Goal: Ask a question: Seek information or help from site administrators or community

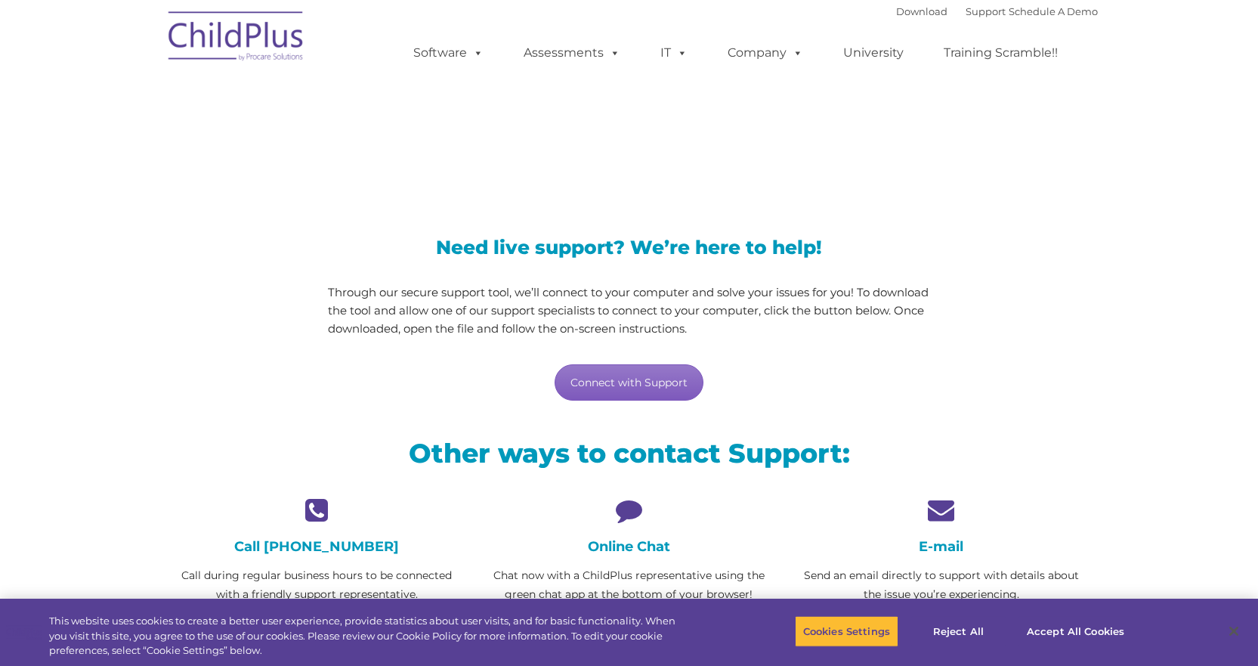
click at [651, 387] on link "Connect with Support" at bounding box center [629, 382] width 149 height 36
click at [624, 549] on h4 "Online Chat" at bounding box center [628, 546] width 289 height 17
click at [630, 539] on h4 "Online Chat" at bounding box center [628, 546] width 289 height 17
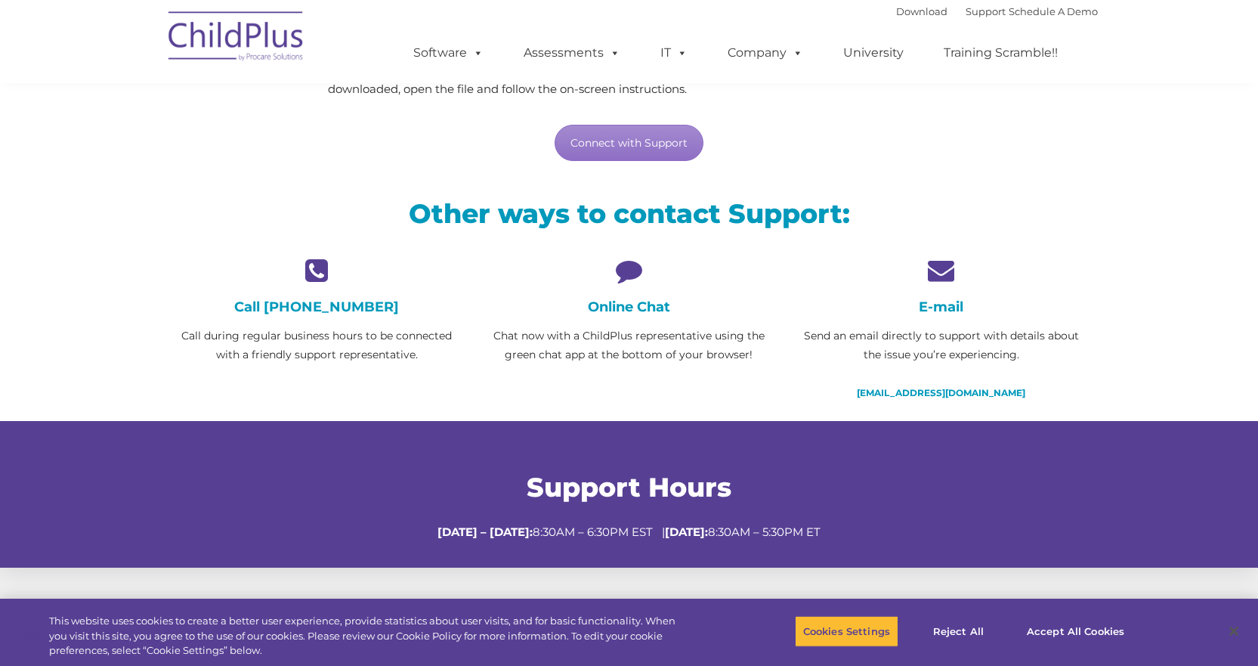
scroll to position [249, 0]
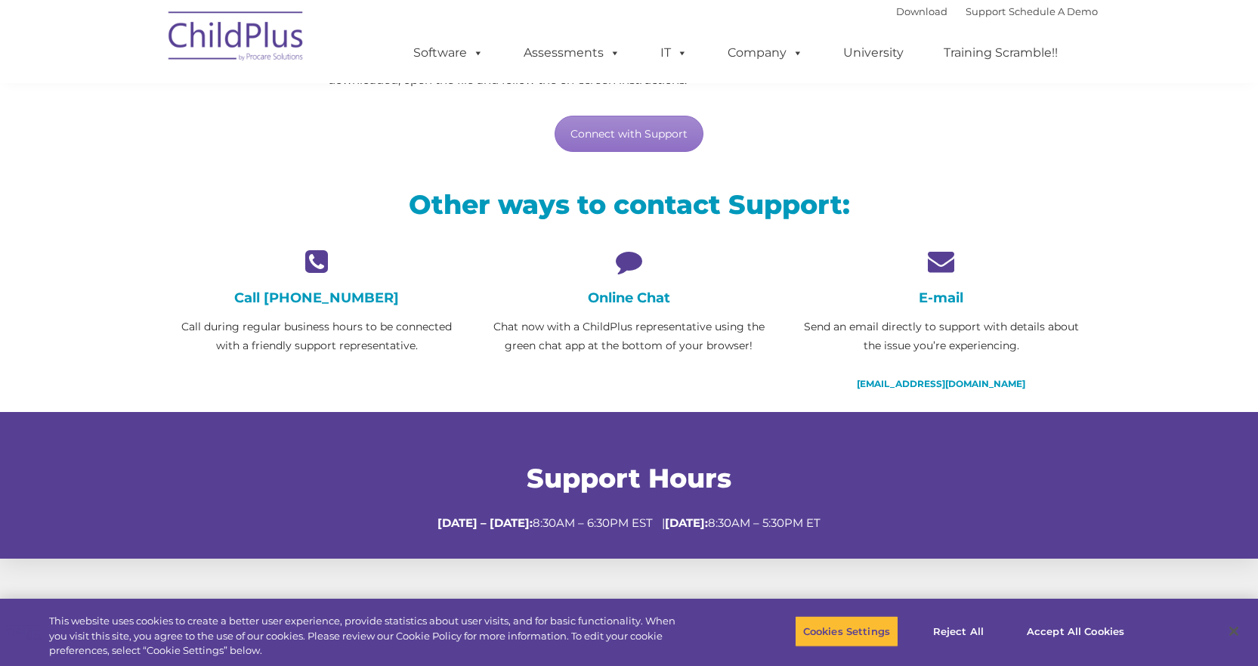
click at [633, 253] on icon at bounding box center [628, 261] width 289 height 26
click at [633, 255] on icon at bounding box center [628, 261] width 289 height 26
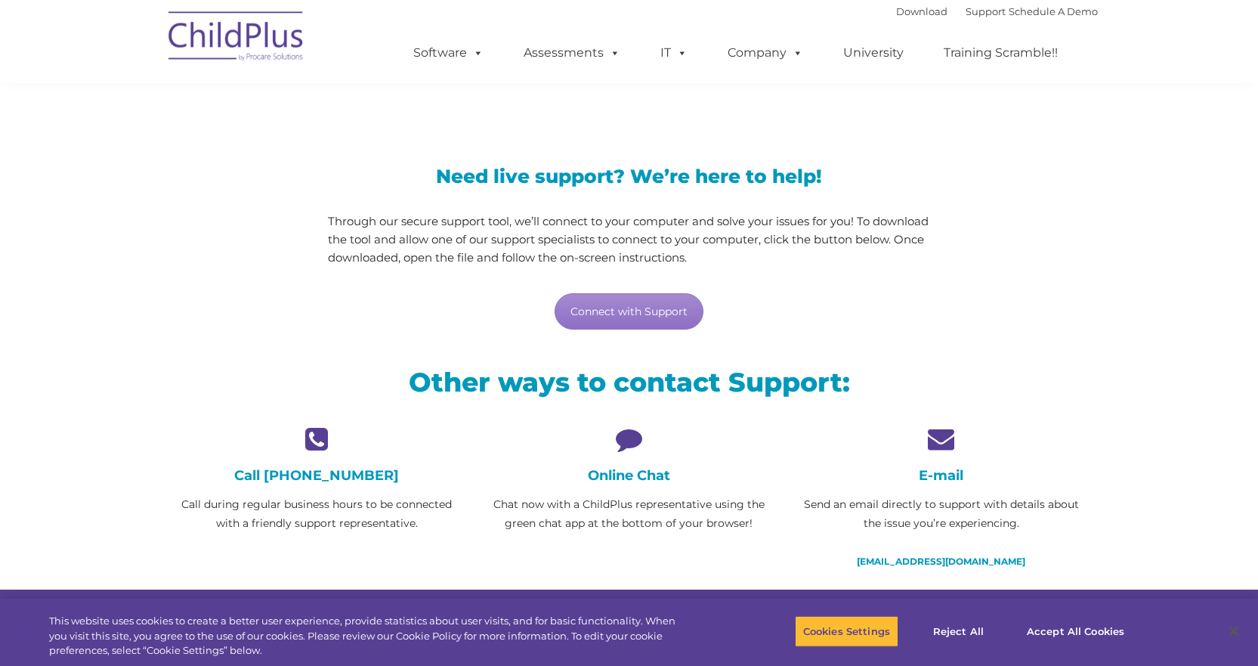
scroll to position [70, 0]
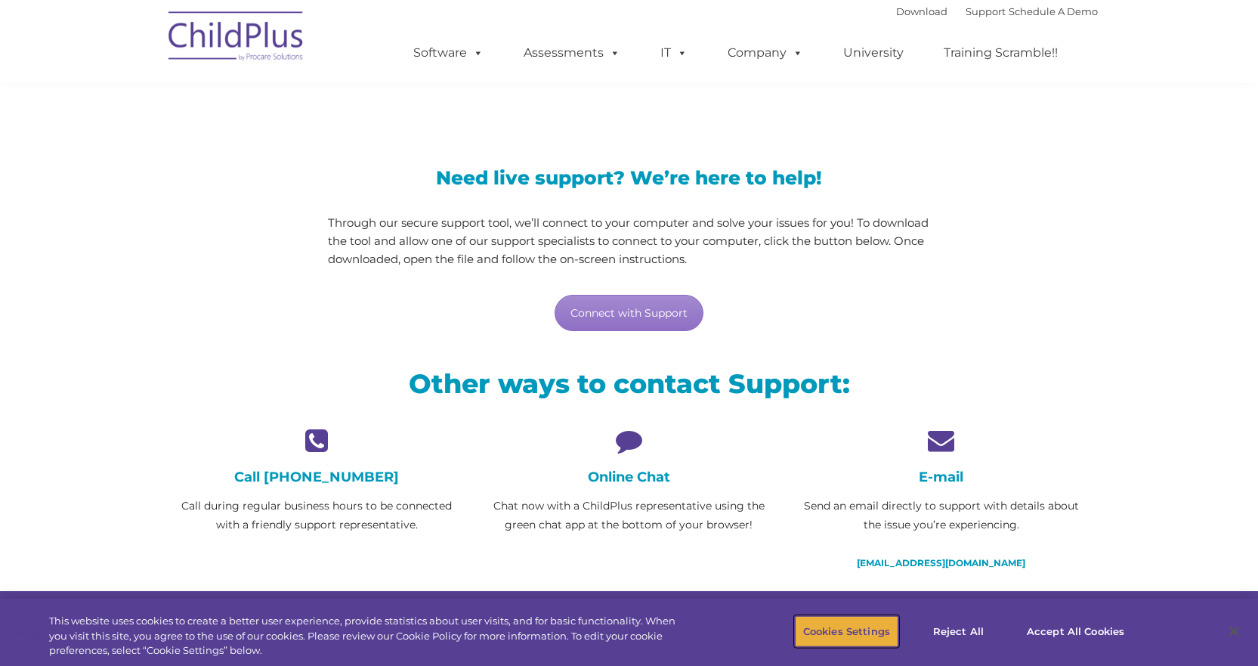
click at [878, 633] on button "Cookies Settings" at bounding box center [847, 631] width 104 height 32
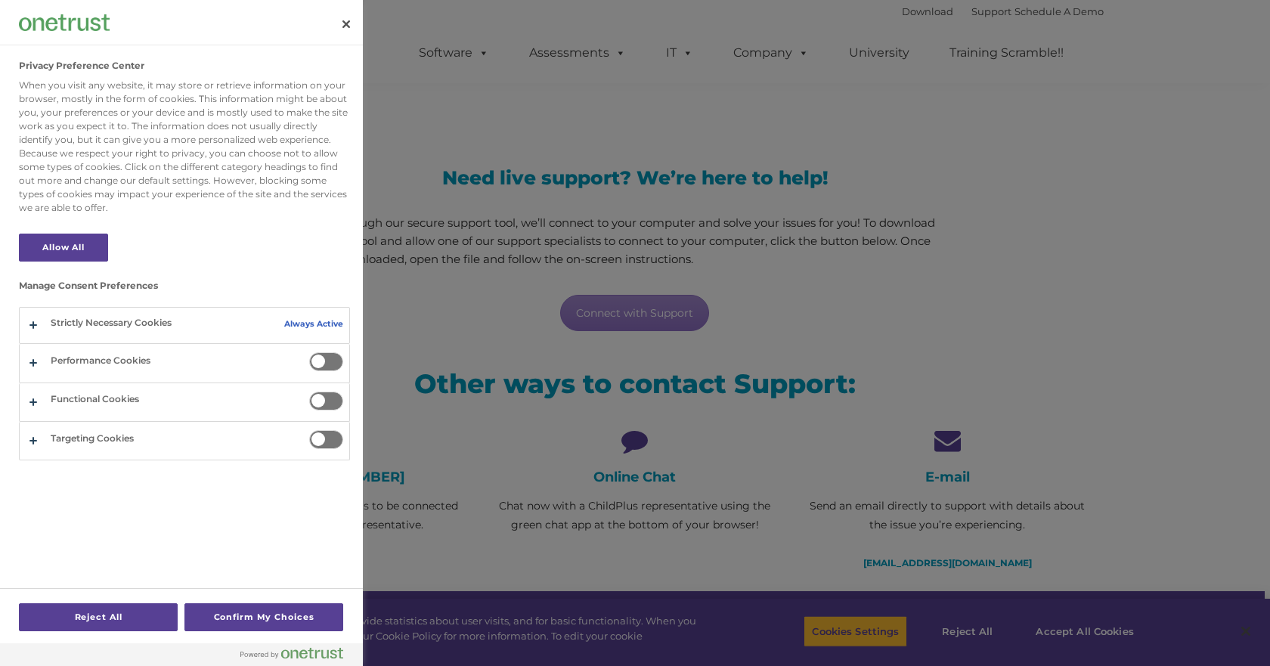
click at [950, 512] on div at bounding box center [635, 333] width 1270 height 666
click at [1072, 631] on div at bounding box center [635, 333] width 1270 height 666
click at [355, 16] on button "Close" at bounding box center [346, 24] width 33 height 33
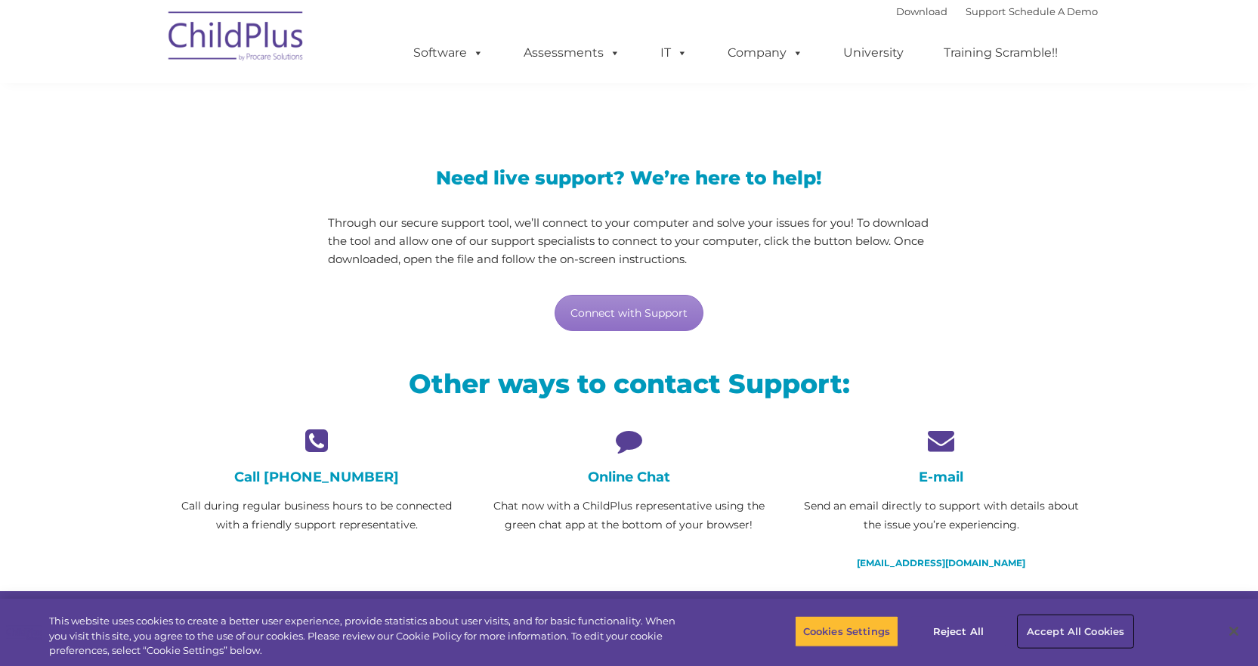
click at [1067, 630] on button "Accept All Cookies" at bounding box center [1076, 631] width 114 height 32
